Goal: Information Seeking & Learning: Check status

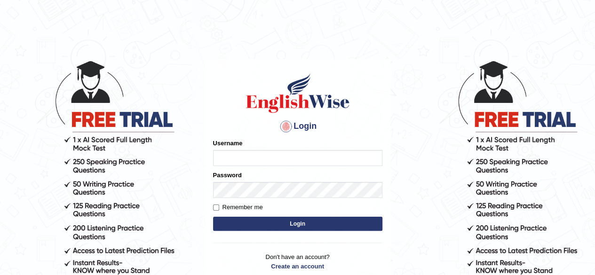
type input "abdulkhalid_parramatta"
click at [298, 225] on button "Login" at bounding box center [297, 224] width 169 height 14
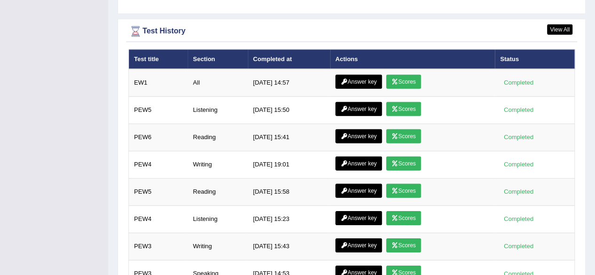
scroll to position [1370, 0]
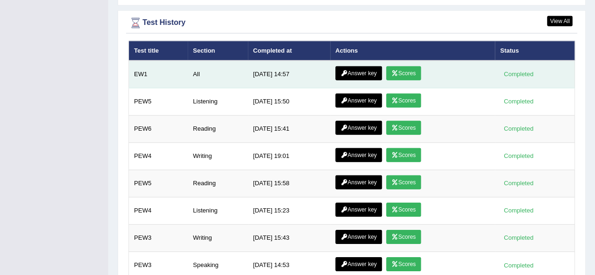
click at [359, 66] on link "Answer key" at bounding box center [358, 73] width 47 height 14
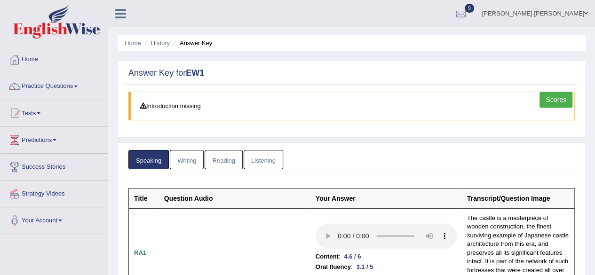
click at [261, 162] on link "Listening" at bounding box center [264, 159] width 40 height 19
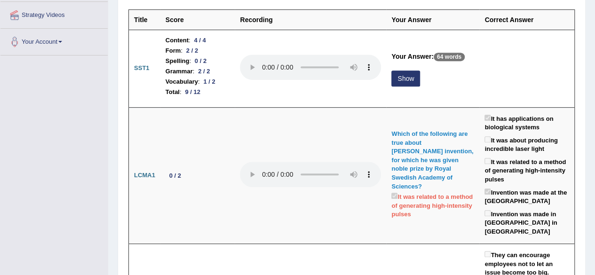
scroll to position [180, 0]
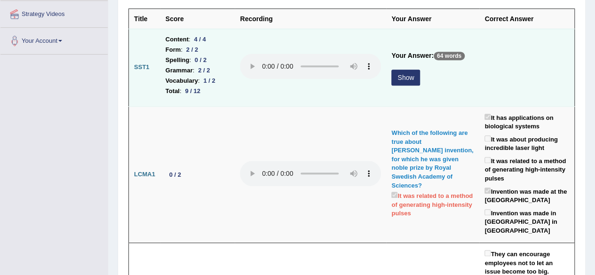
click at [398, 76] on button "Show" at bounding box center [405, 78] width 29 height 16
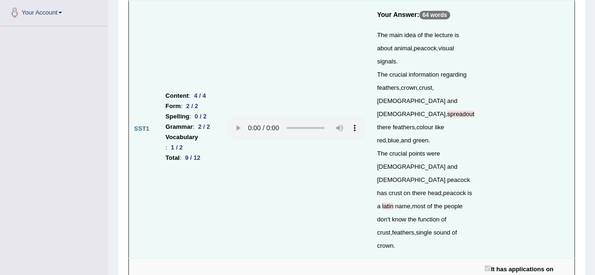
scroll to position [207, 0]
click at [359, 60] on td at bounding box center [296, 129] width 151 height 257
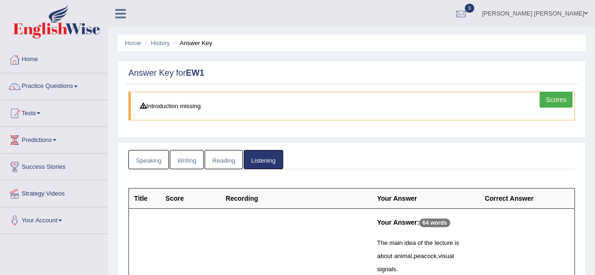
scroll to position [70, 0]
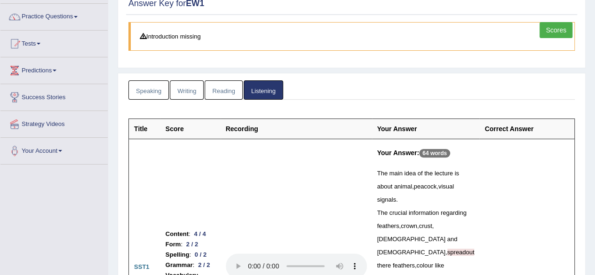
click at [218, 91] on link "Reading" at bounding box center [224, 89] width 38 height 19
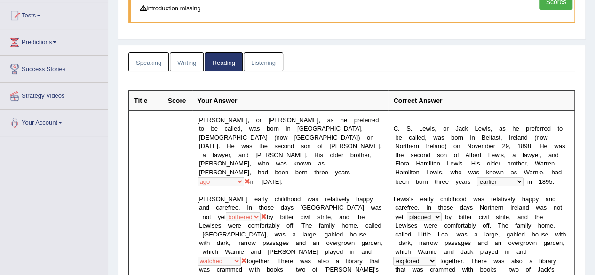
scroll to position [97, 0]
click at [184, 61] on link "Writing" at bounding box center [187, 62] width 34 height 19
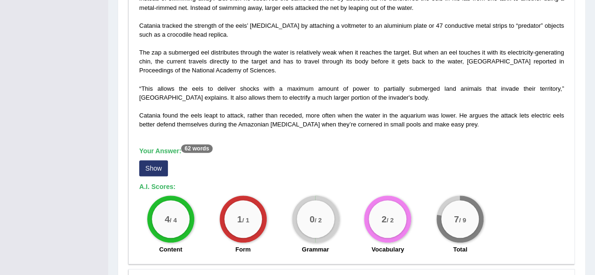
scroll to position [275, 0]
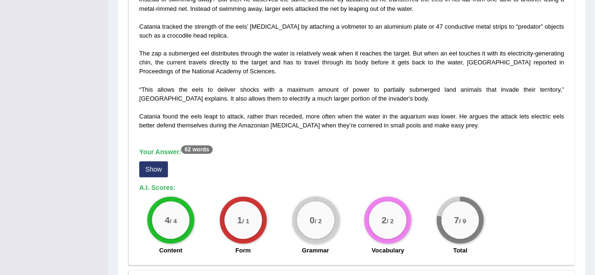
click at [155, 165] on button "Show" at bounding box center [153, 169] width 29 height 16
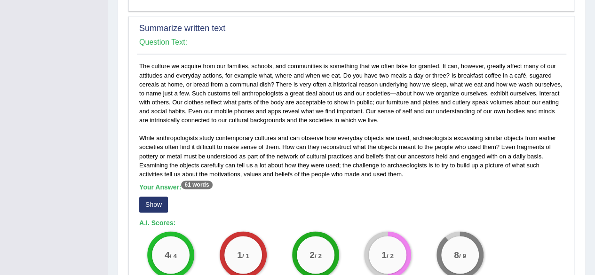
scroll to position [542, 0]
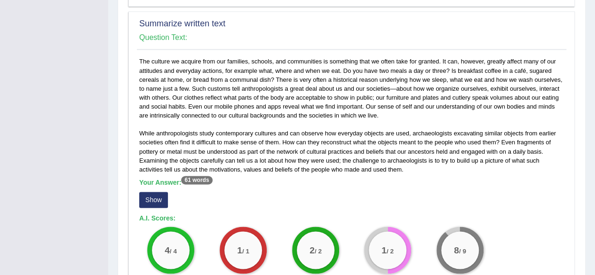
click at [153, 193] on button "Show" at bounding box center [153, 200] width 29 height 16
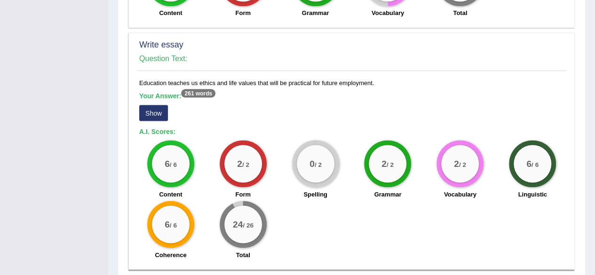
scroll to position [821, 0]
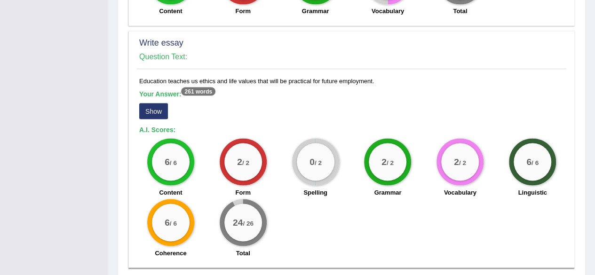
click at [160, 111] on button "Show" at bounding box center [153, 111] width 29 height 16
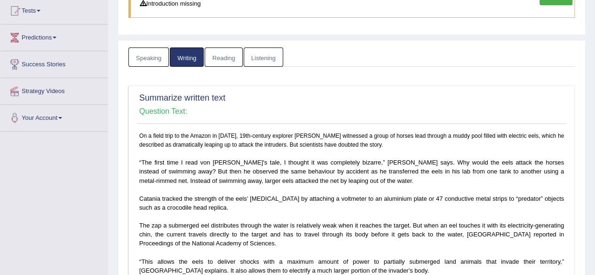
scroll to position [0, 0]
